Goal: Task Accomplishment & Management: Manage account settings

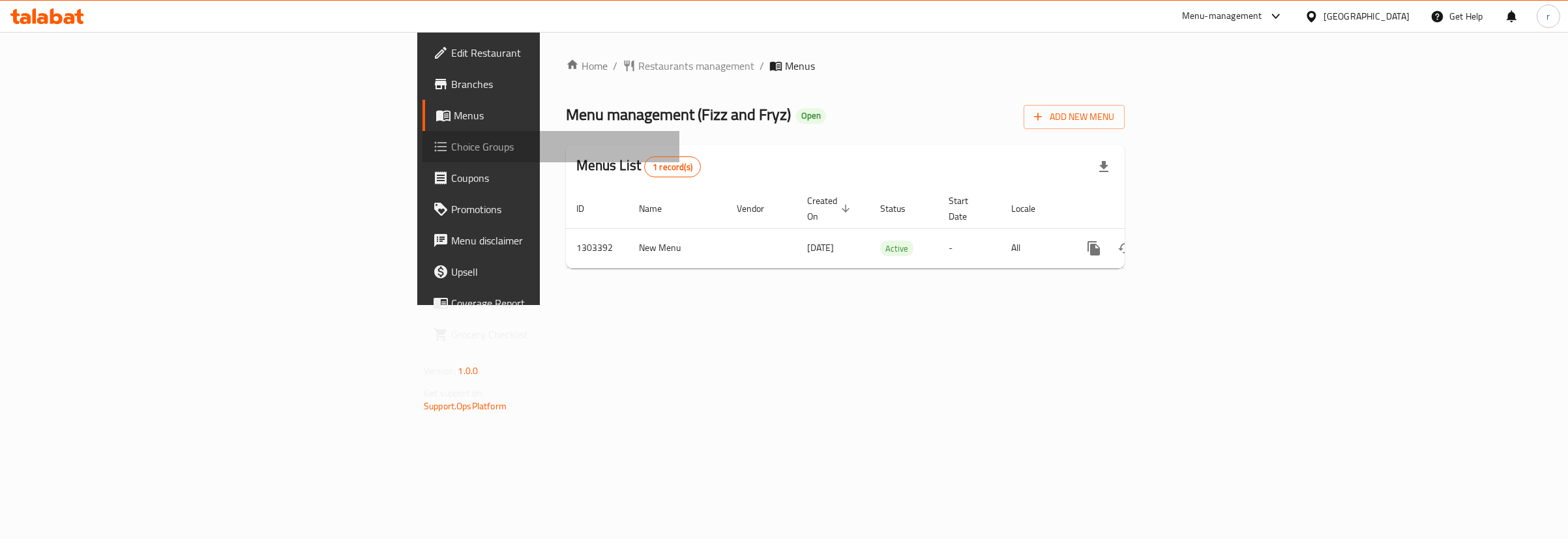
click at [451, 151] on span "Choice Groups" at bounding box center [560, 146] width 218 height 16
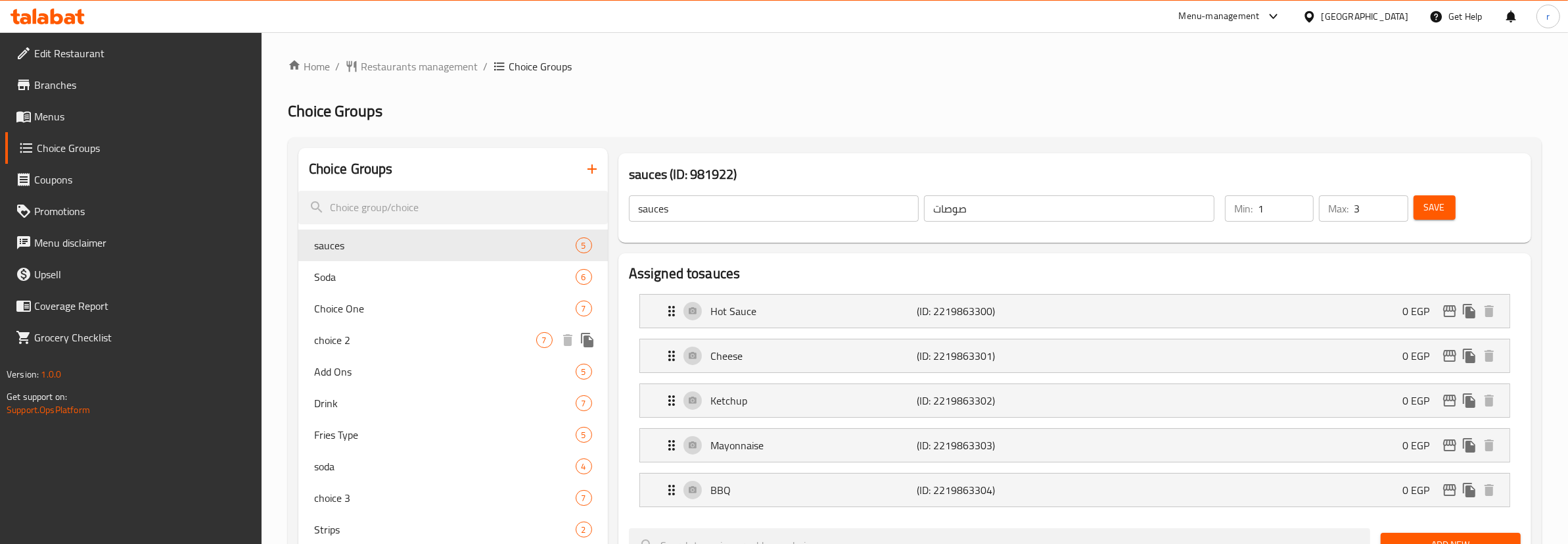
click at [364, 332] on span "choice 2" at bounding box center [425, 340] width 223 height 16
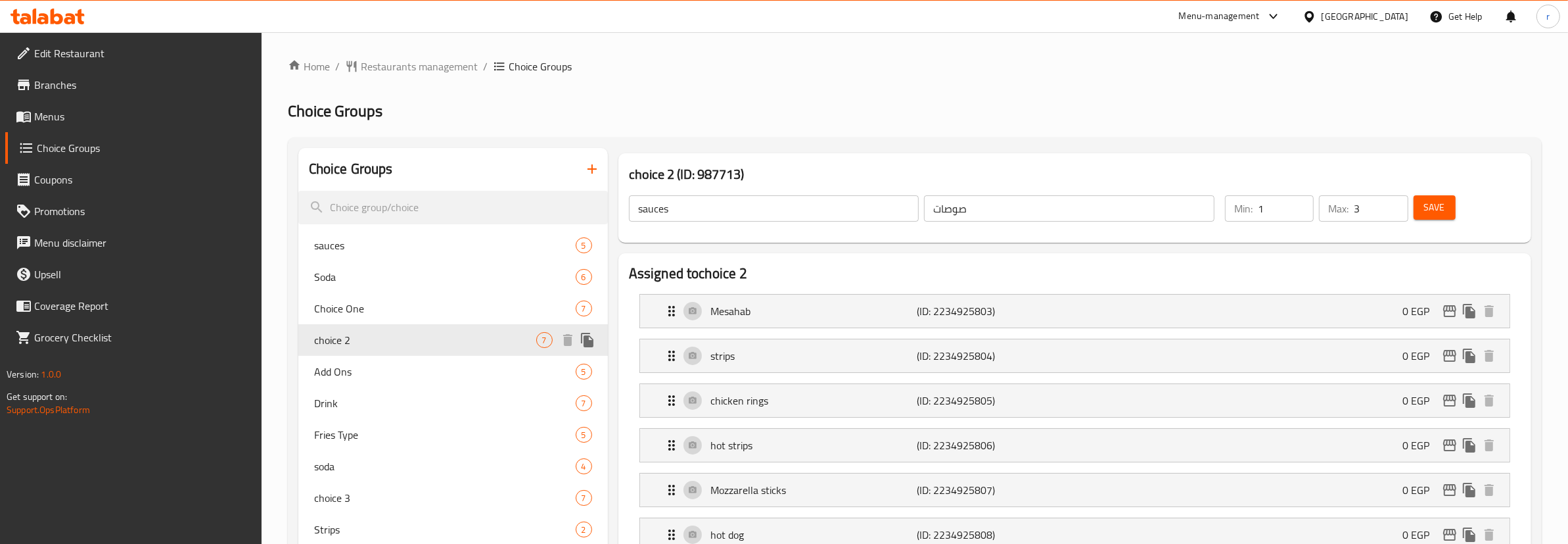
type input "choice 2"
type input "الاختيار الثاني"
type input "1"
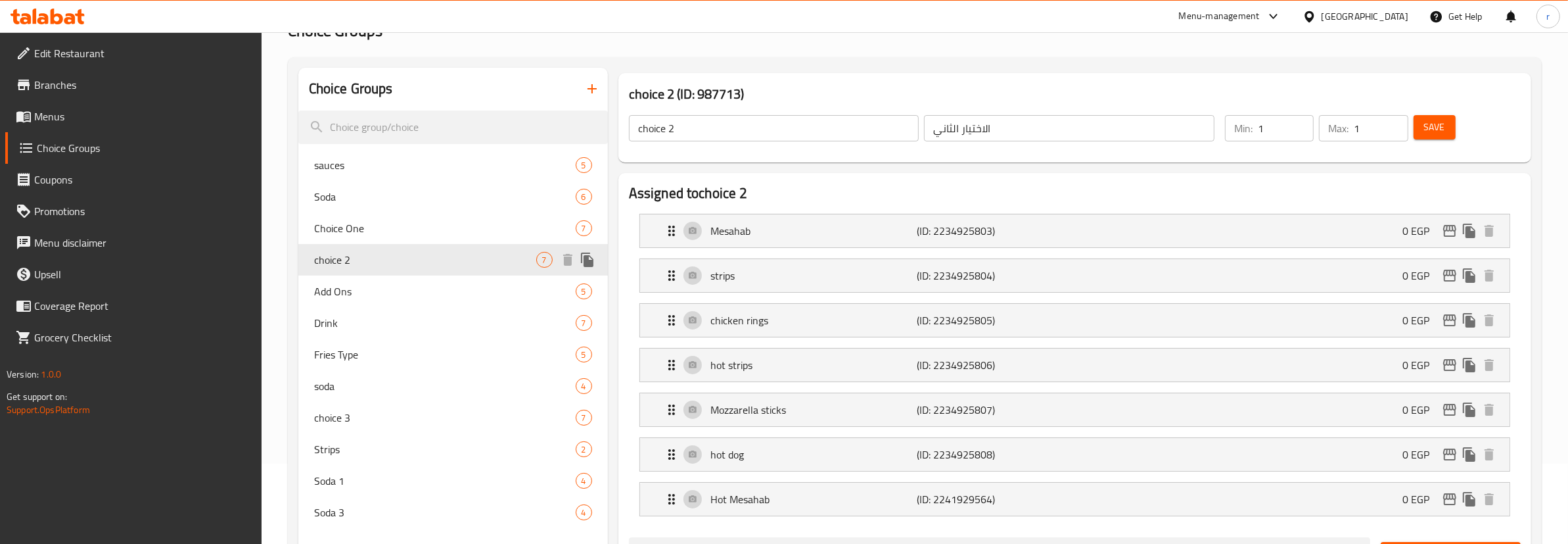
scroll to position [246, 0]
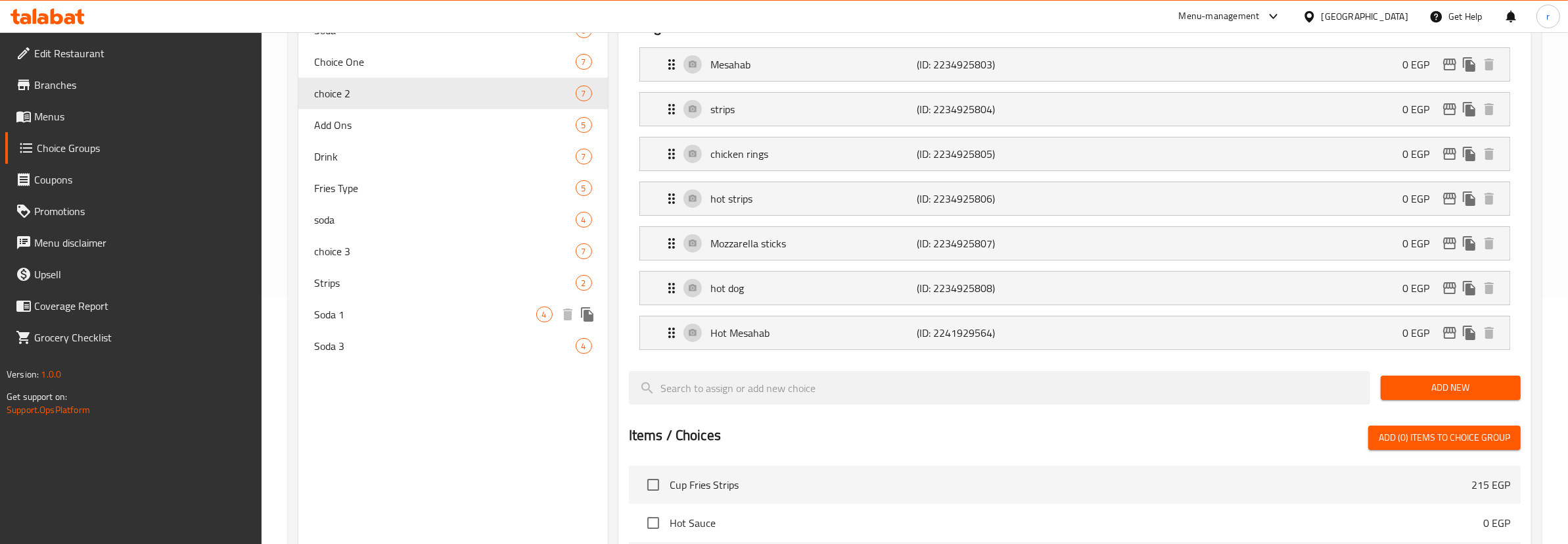
click at [360, 317] on span "Soda 1" at bounding box center [425, 314] width 223 height 16
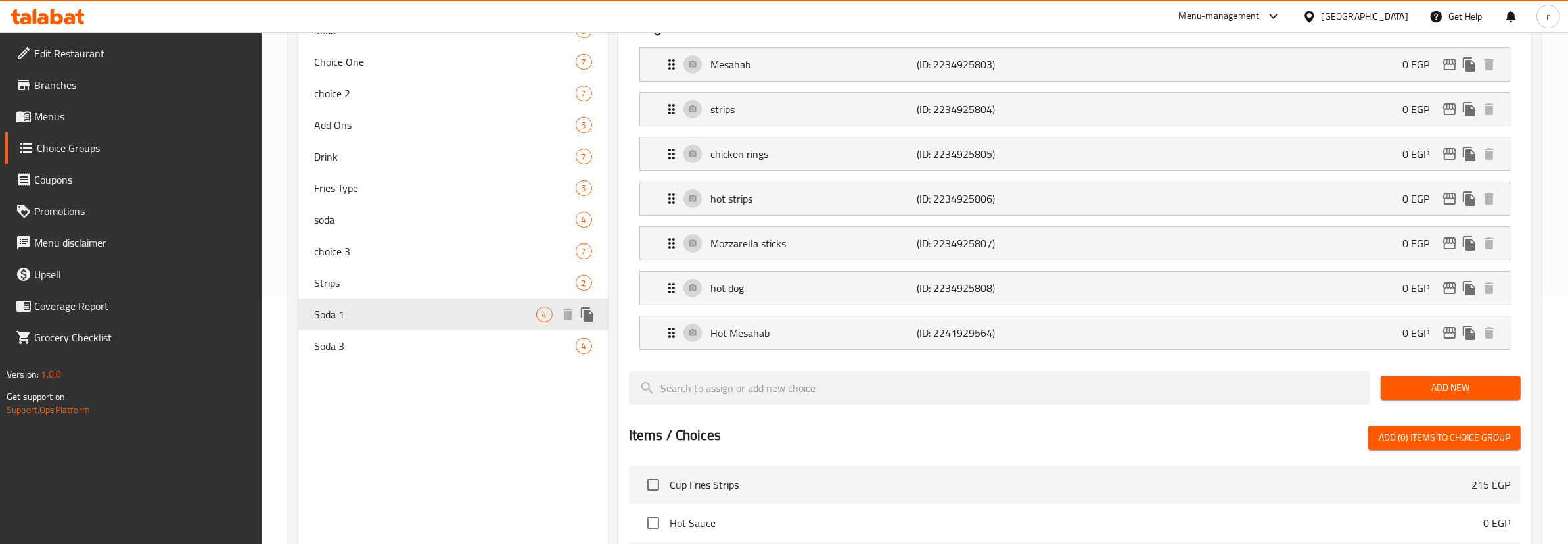
type input "Soda 1"
type input "1 صودا"
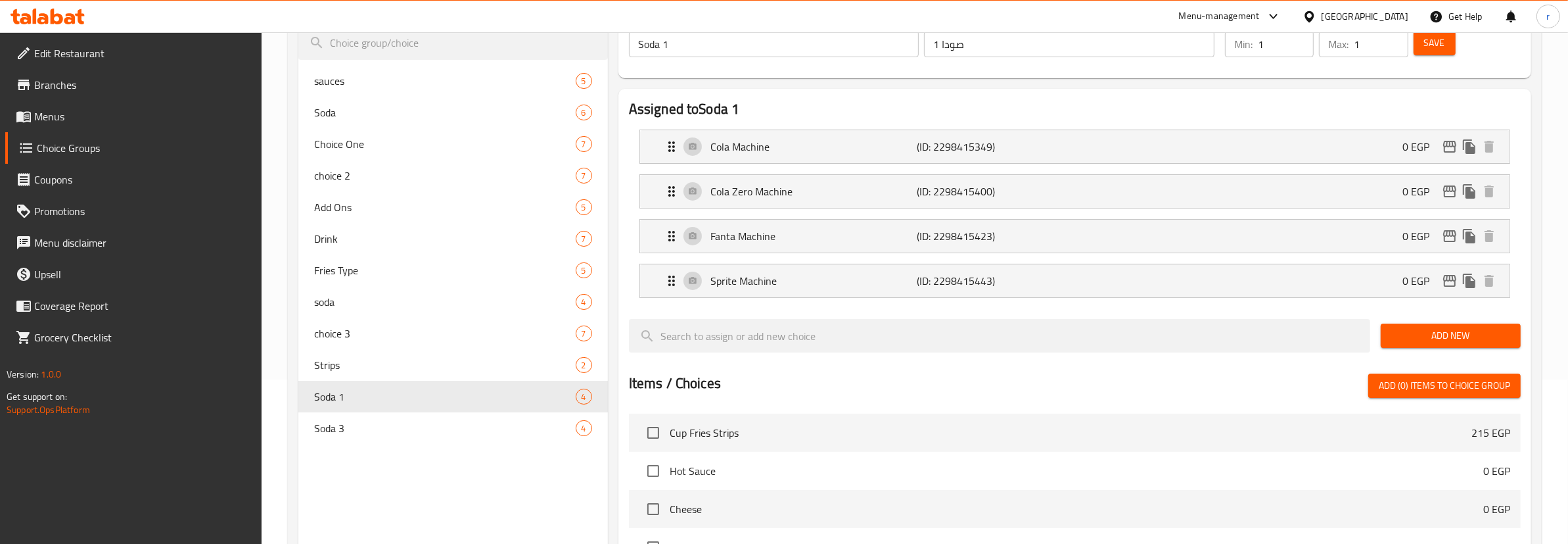
scroll to position [82, 0]
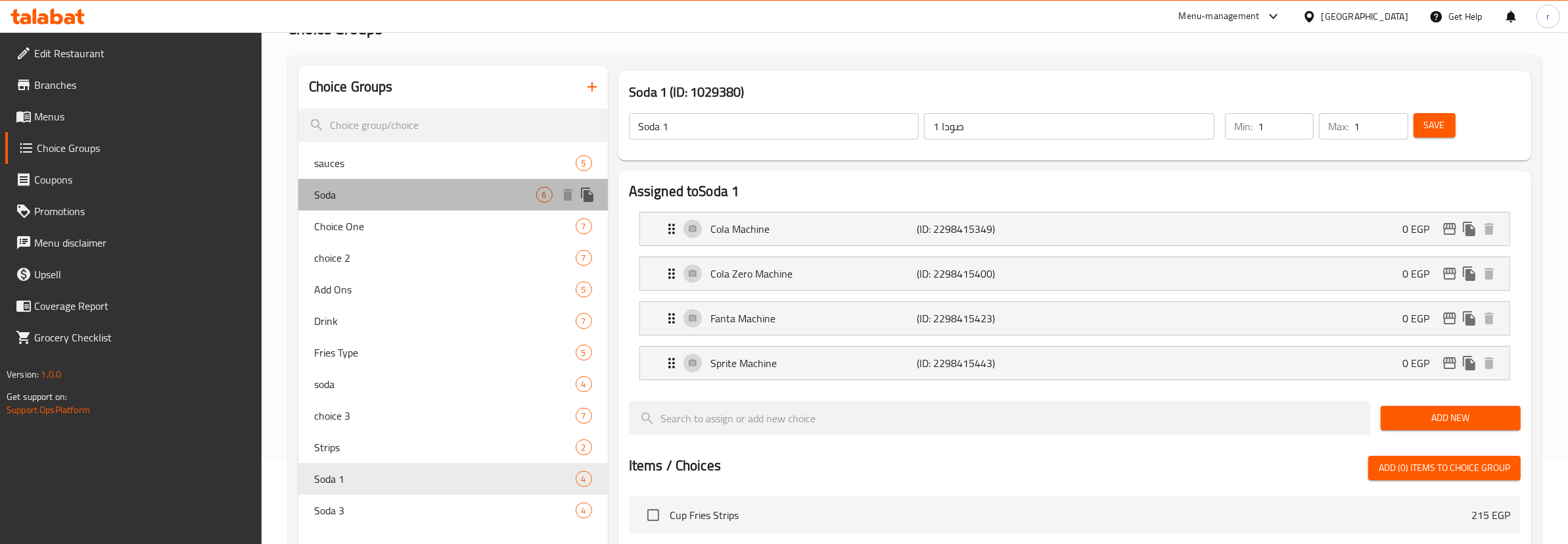
click at [353, 189] on span "Soda" at bounding box center [425, 195] width 223 height 16
type input "Soda"
type input "صودا"
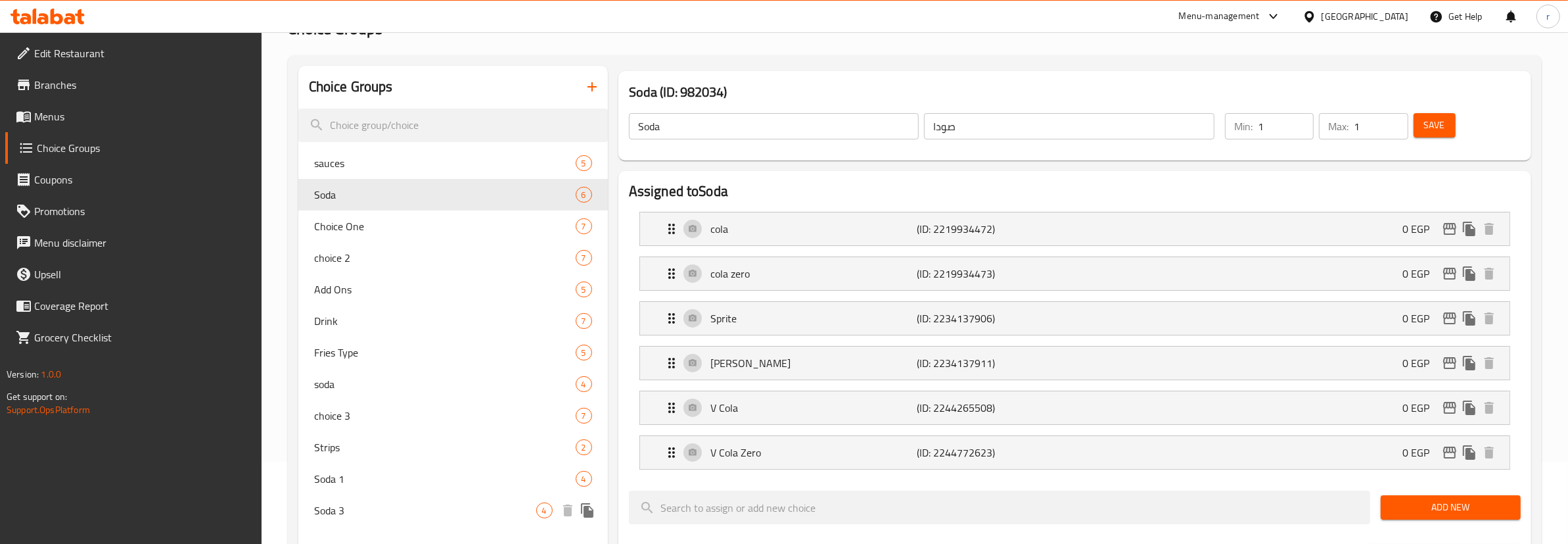
click at [424, 524] on div "Soda 3 4" at bounding box center [453, 510] width 310 height 31
type input "Soda 3"
type input "صودا 3"
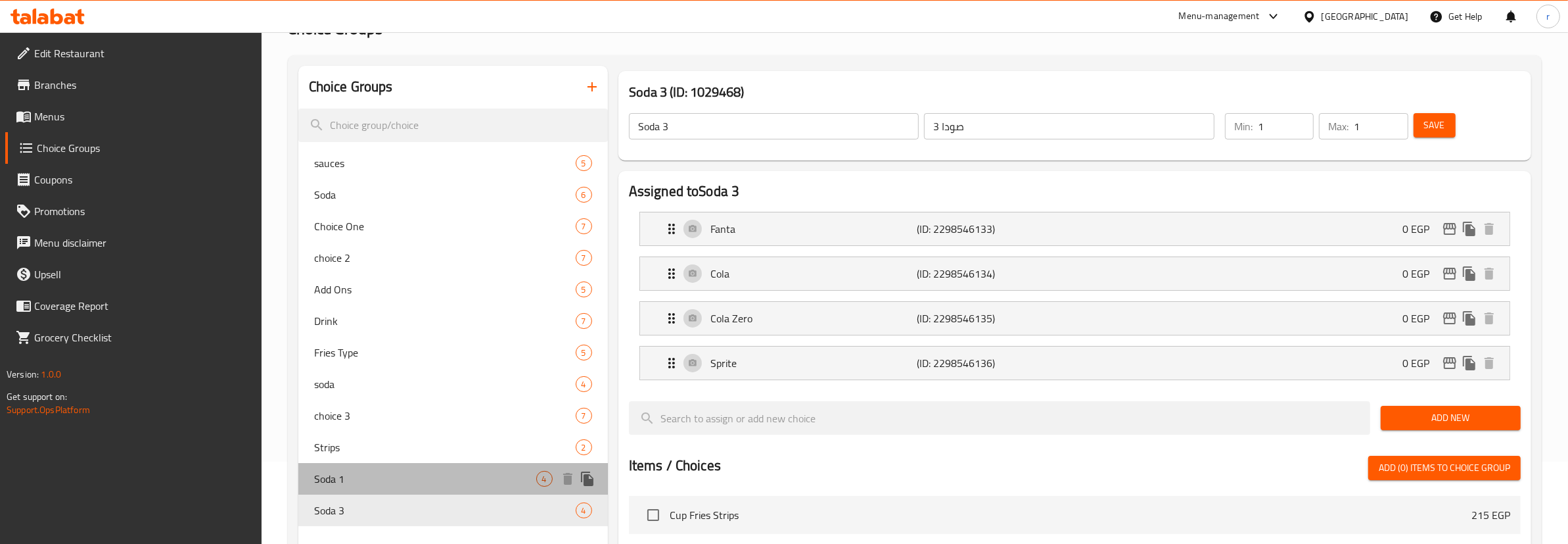
click at [452, 465] on div "Soda 1 4" at bounding box center [453, 479] width 310 height 31
type input "Soda 1"
type input "1 صودا"
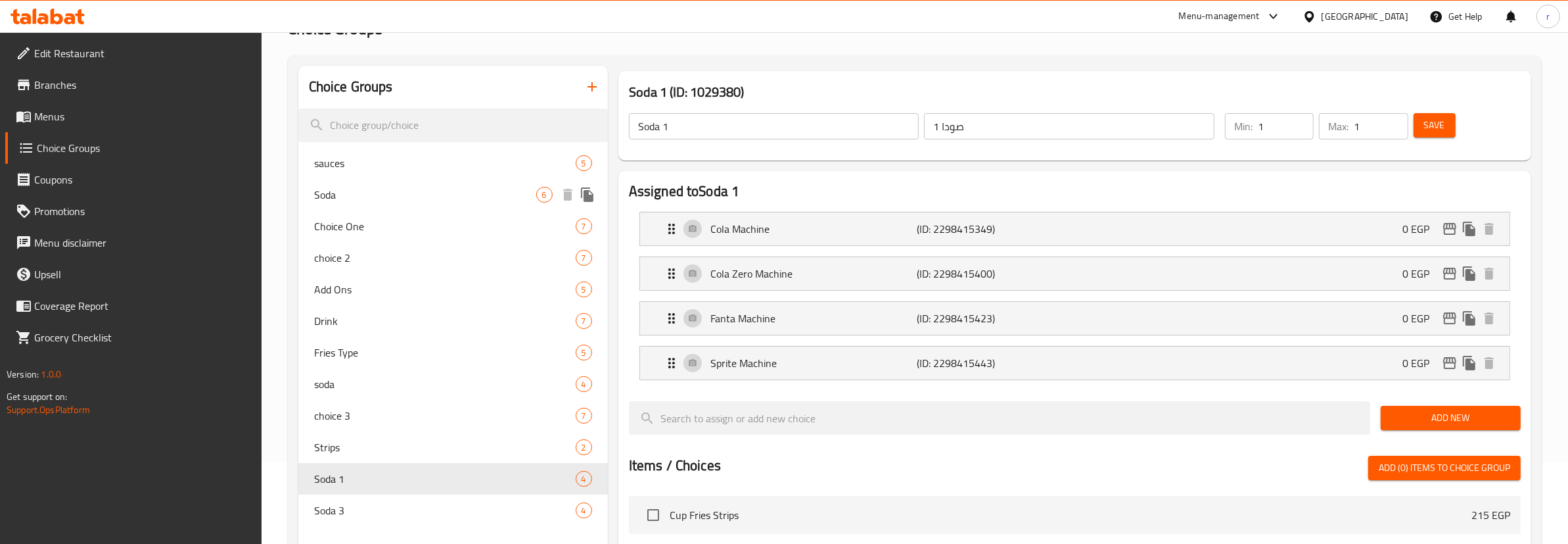
click at [346, 201] on span "Soda" at bounding box center [425, 195] width 223 height 16
type input "Soda"
type input "صودا"
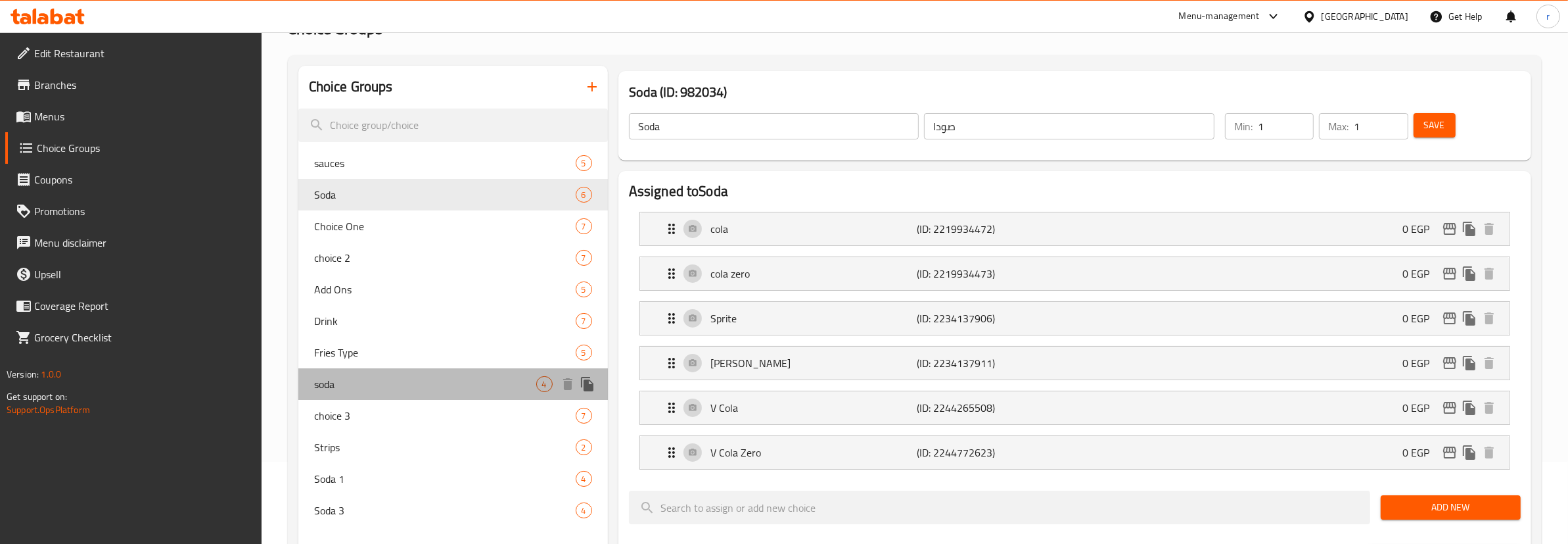
click at [373, 391] on span "soda" at bounding box center [425, 384] width 223 height 16
type input "soda"
type input "صودا"
type input "0"
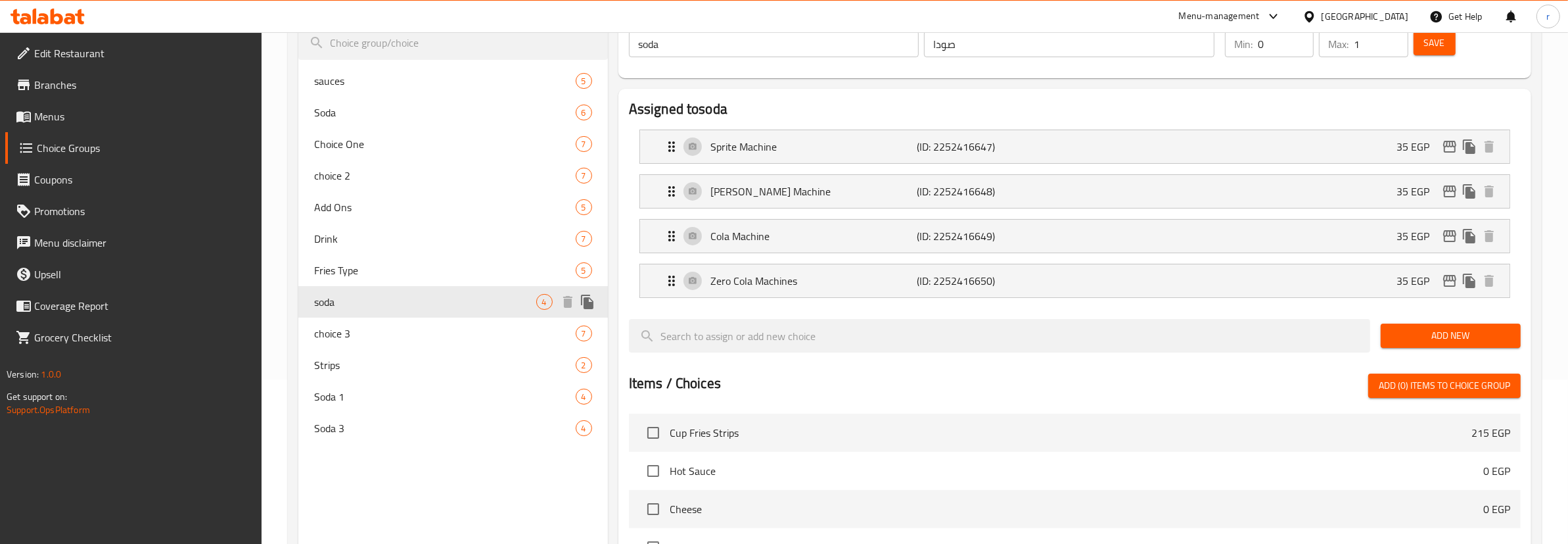
scroll to position [0, 0]
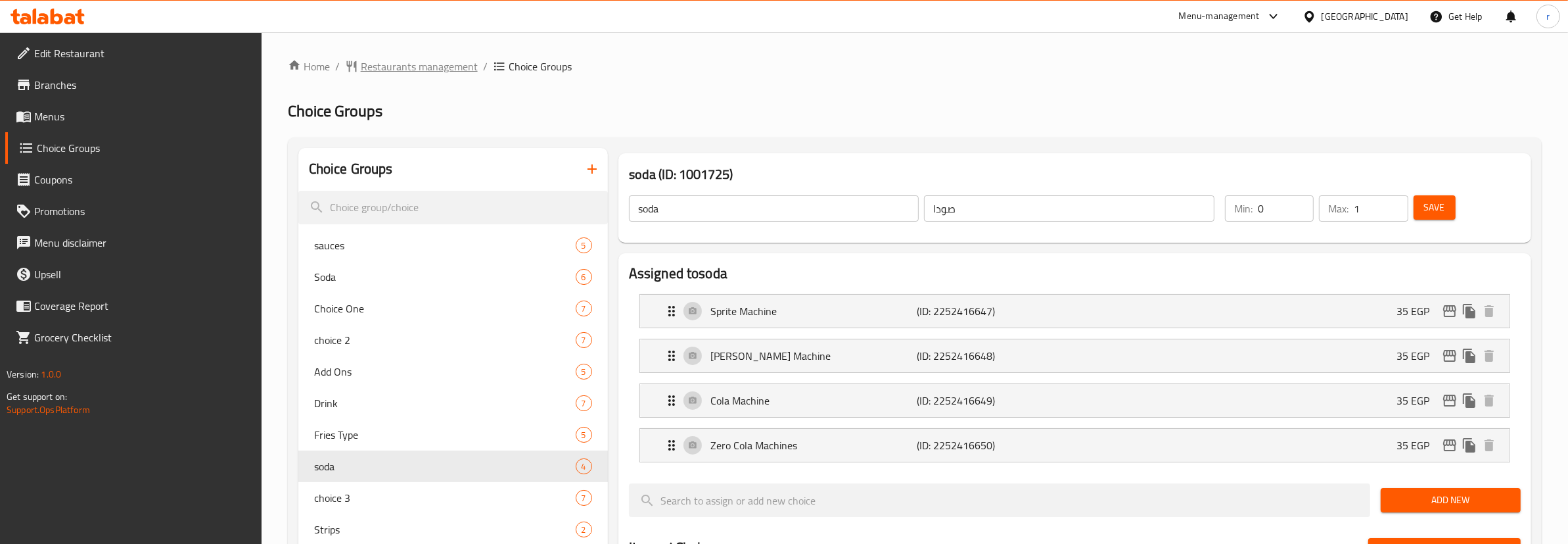
click at [422, 60] on span "Restaurants management" at bounding box center [420, 66] width 117 height 16
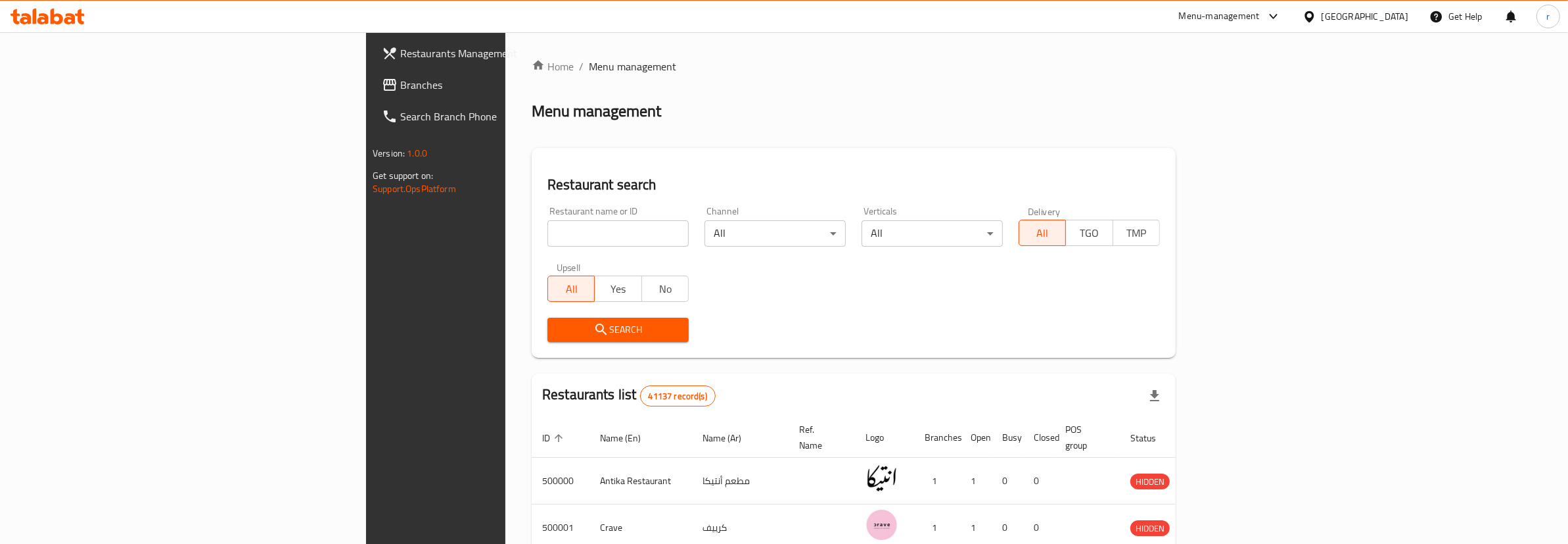
click at [372, 76] on link "Branches" at bounding box center [500, 85] width 257 height 31
